Goal: Transaction & Acquisition: Subscribe to service/newsletter

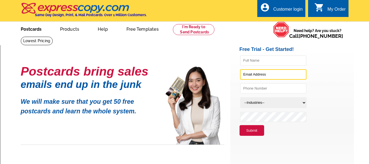
type input "[PERSON_NAME][EMAIL_ADDRESS][DOMAIN_NAME]"
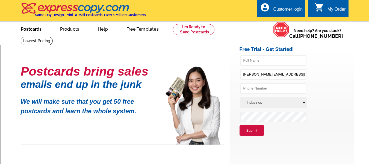
click at [33, 29] on link "Postcards" at bounding box center [31, 28] width 38 height 13
